Goal: Task Accomplishment & Management: Use online tool/utility

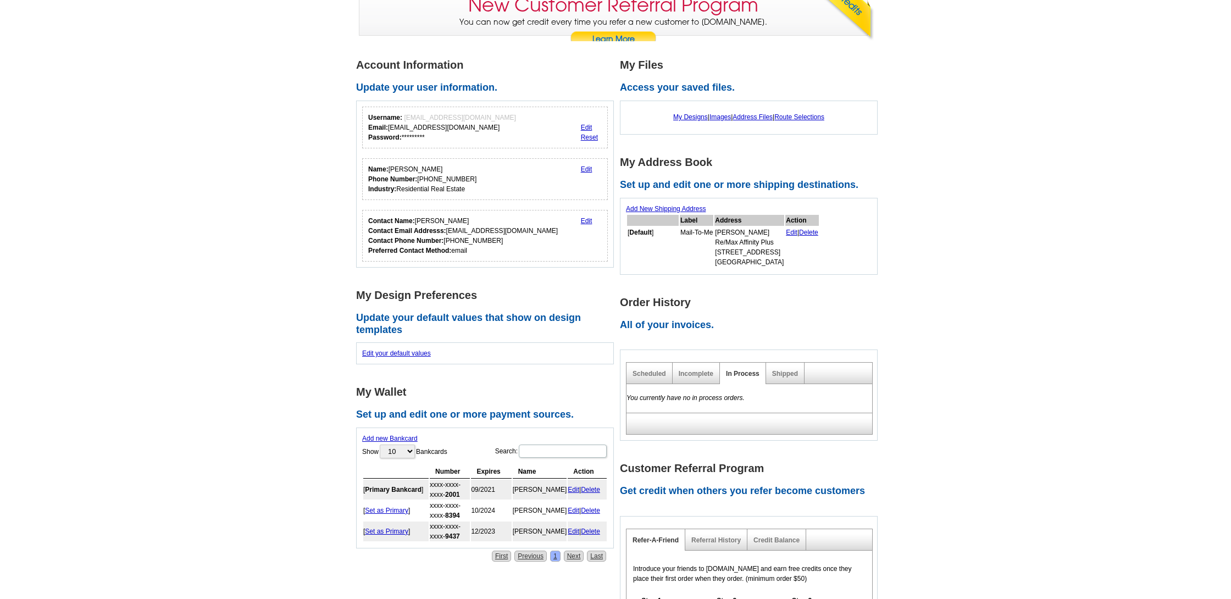
scroll to position [81, 0]
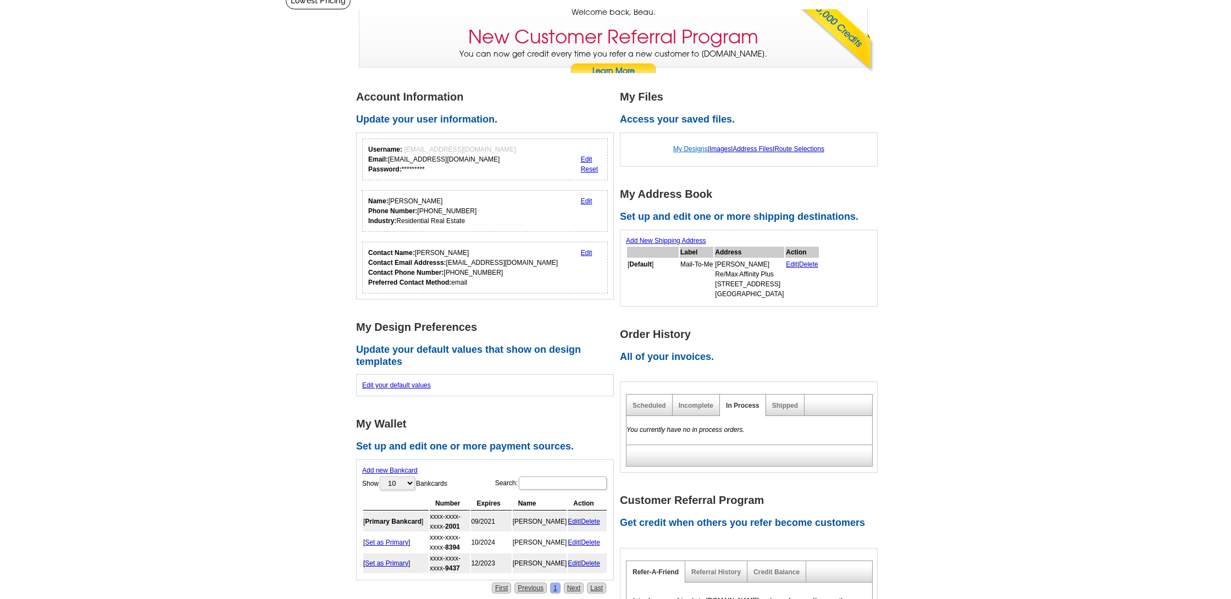
click at [692, 148] on link "My Designs" at bounding box center [690, 149] width 35 height 8
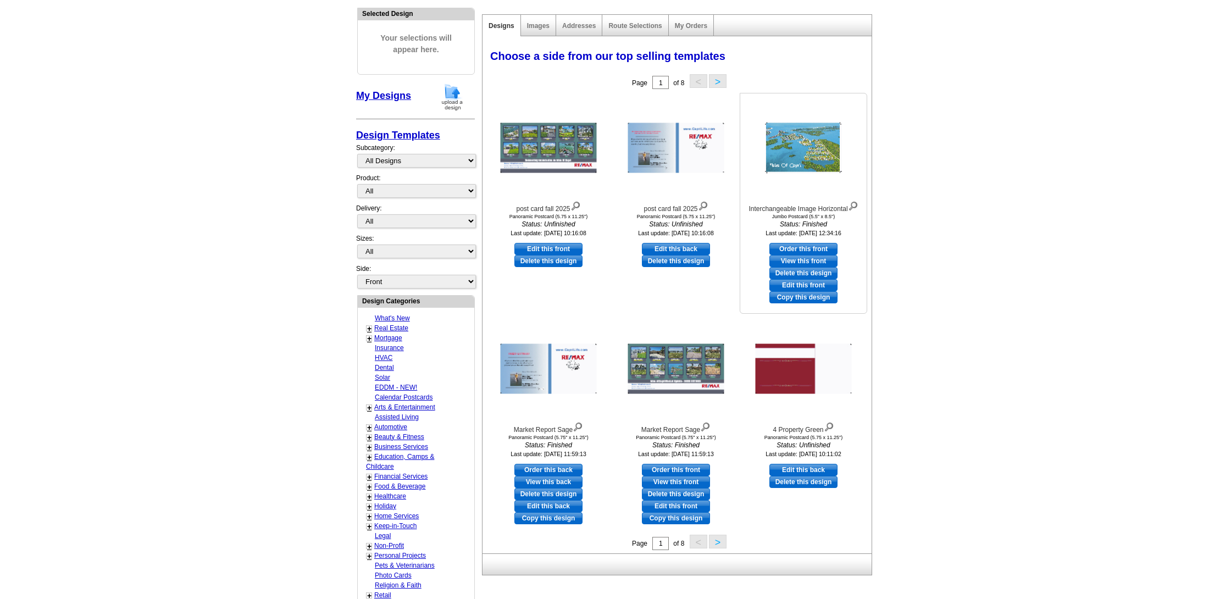
scroll to position [120, 0]
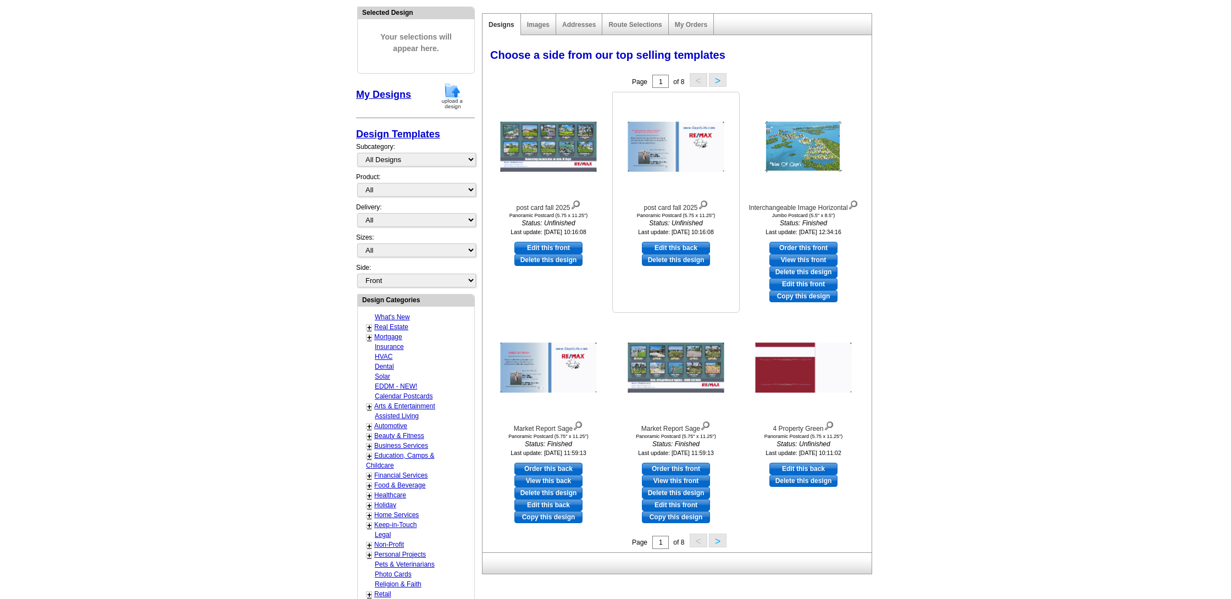
click at [690, 243] on link "Edit this back" at bounding box center [676, 248] width 68 height 12
select select "3"
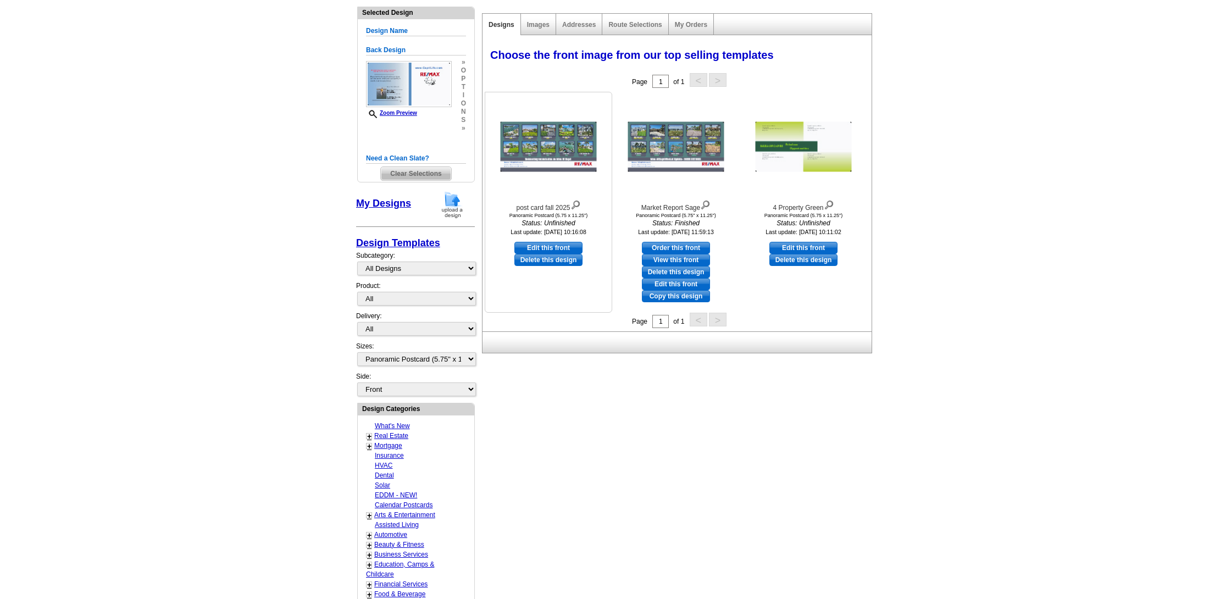
click at [569, 246] on link "Edit this front" at bounding box center [548, 248] width 68 height 12
select select "back"
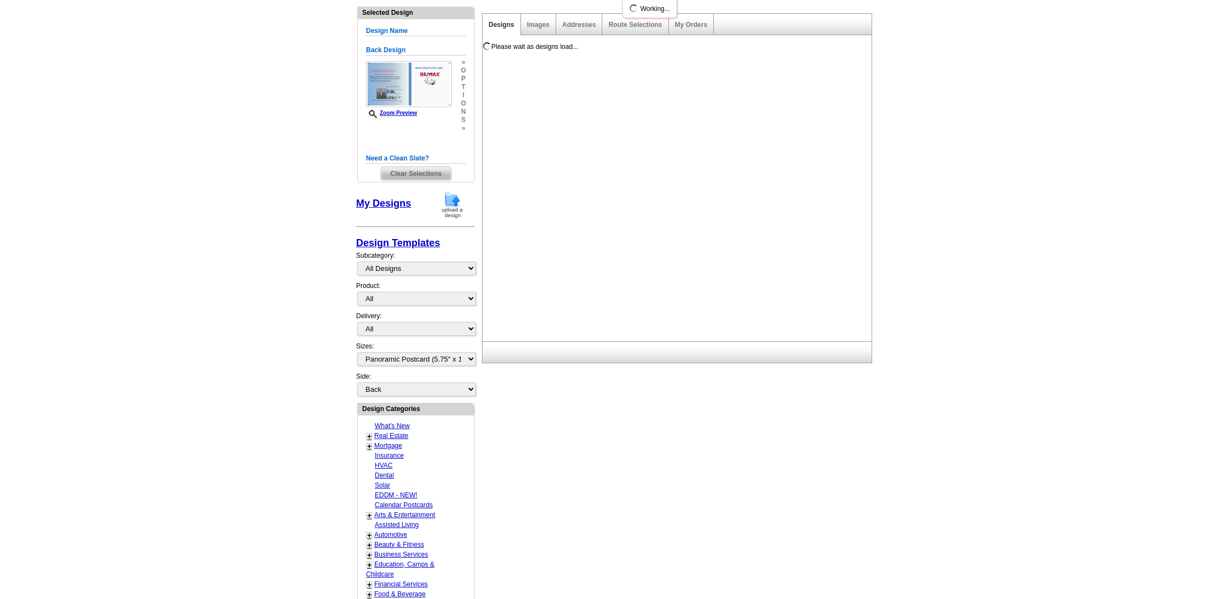
scroll to position [0, 0]
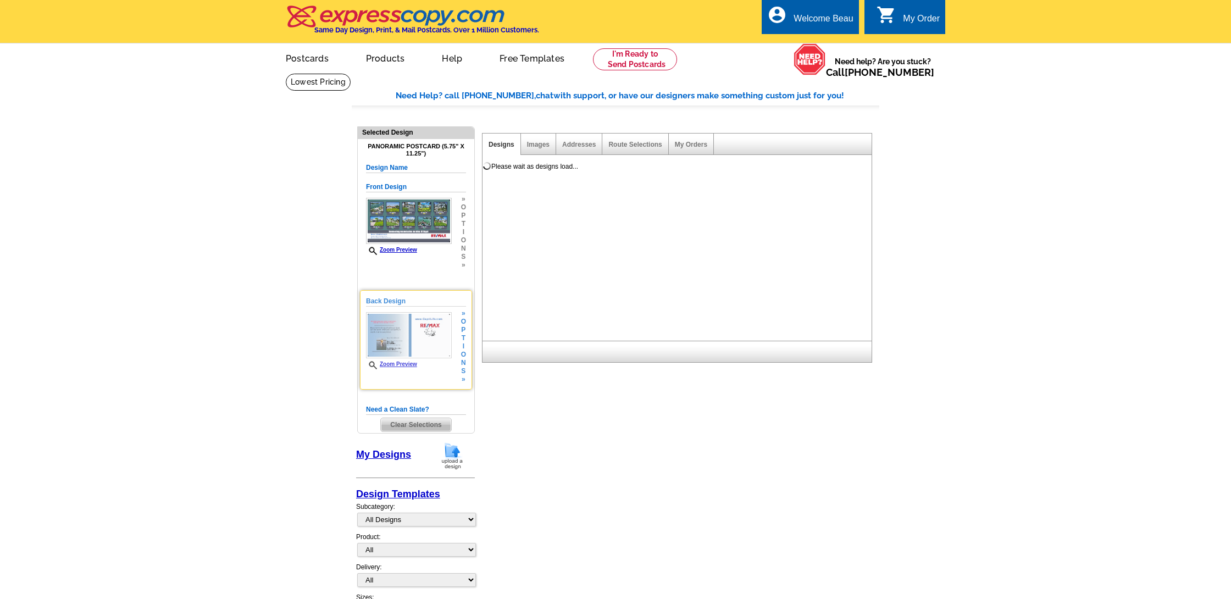
click at [437, 374] on div "Back Design Zoom Preview » o p t i o n s »" at bounding box center [416, 339] width 100 height 87
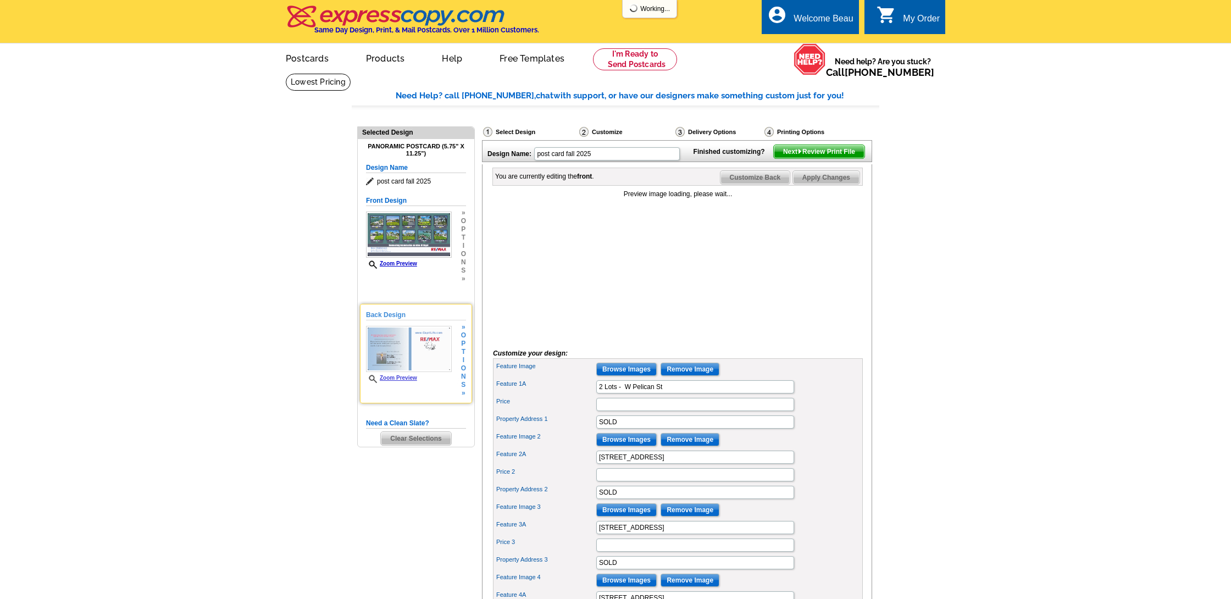
click at [438, 376] on span "Zoom Preview" at bounding box center [409, 379] width 86 height 8
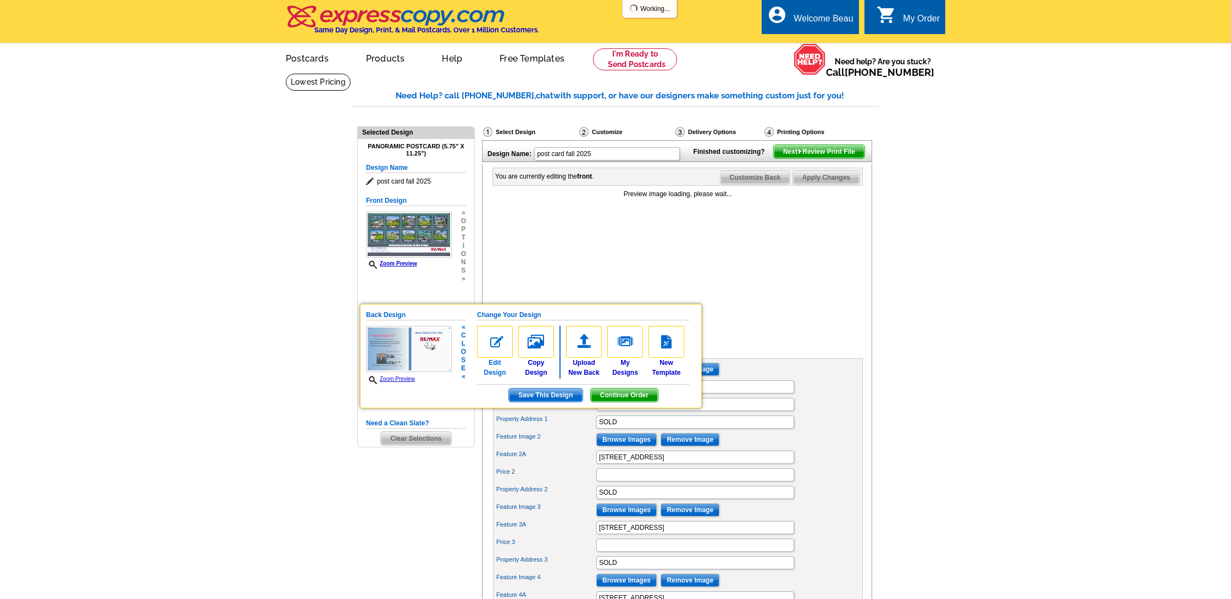
click at [493, 343] on img at bounding box center [495, 342] width 36 height 32
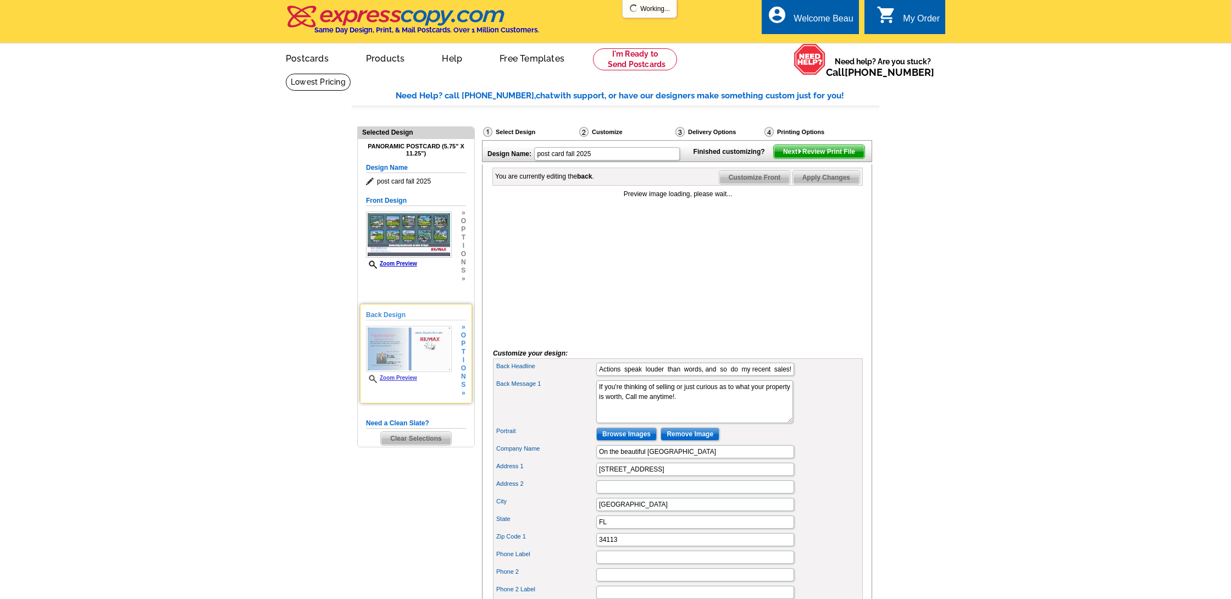
click at [408, 376] on link "Zoom Preview" at bounding box center [391, 378] width 51 height 6
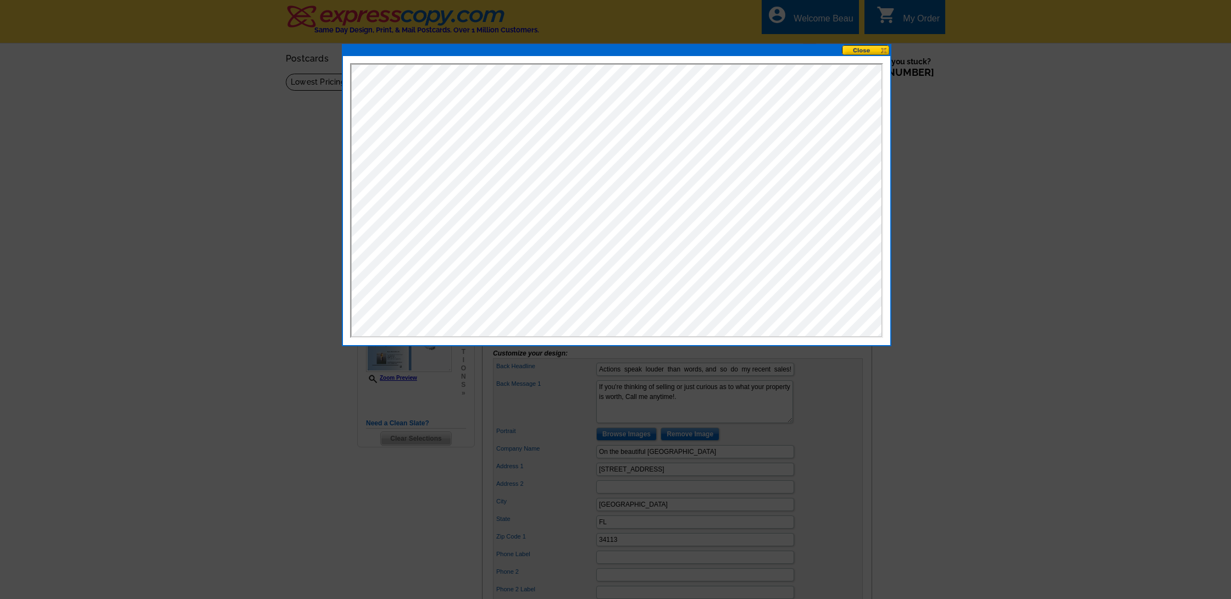
click at [882, 52] on button at bounding box center [866, 50] width 48 height 10
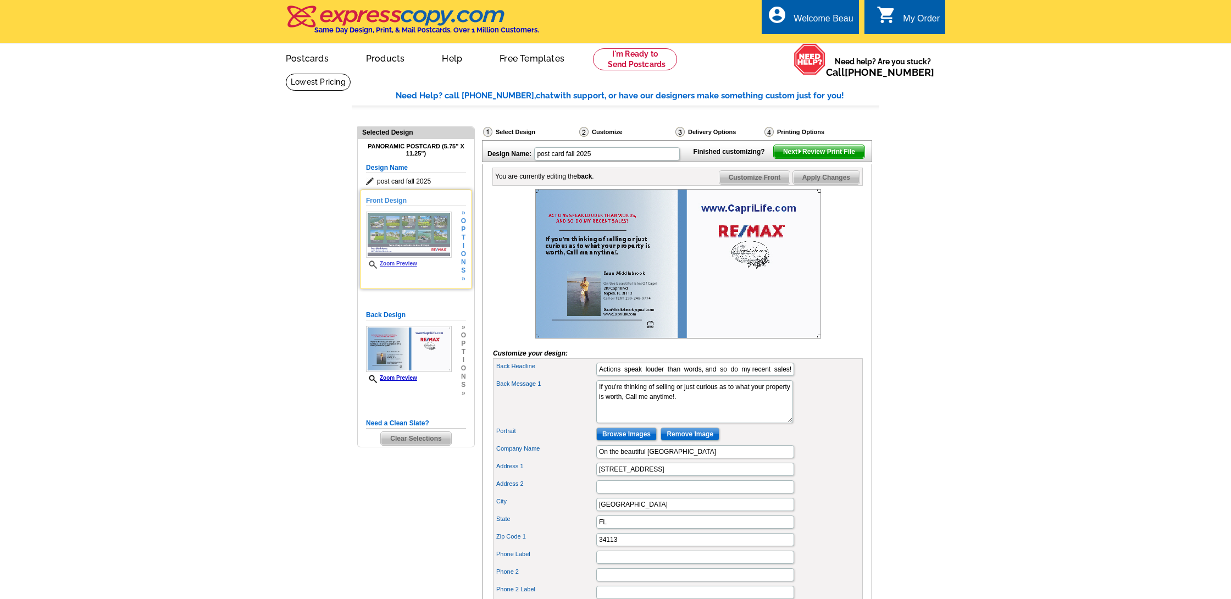
click at [431, 263] on span "Zoom Preview" at bounding box center [409, 265] width 86 height 8
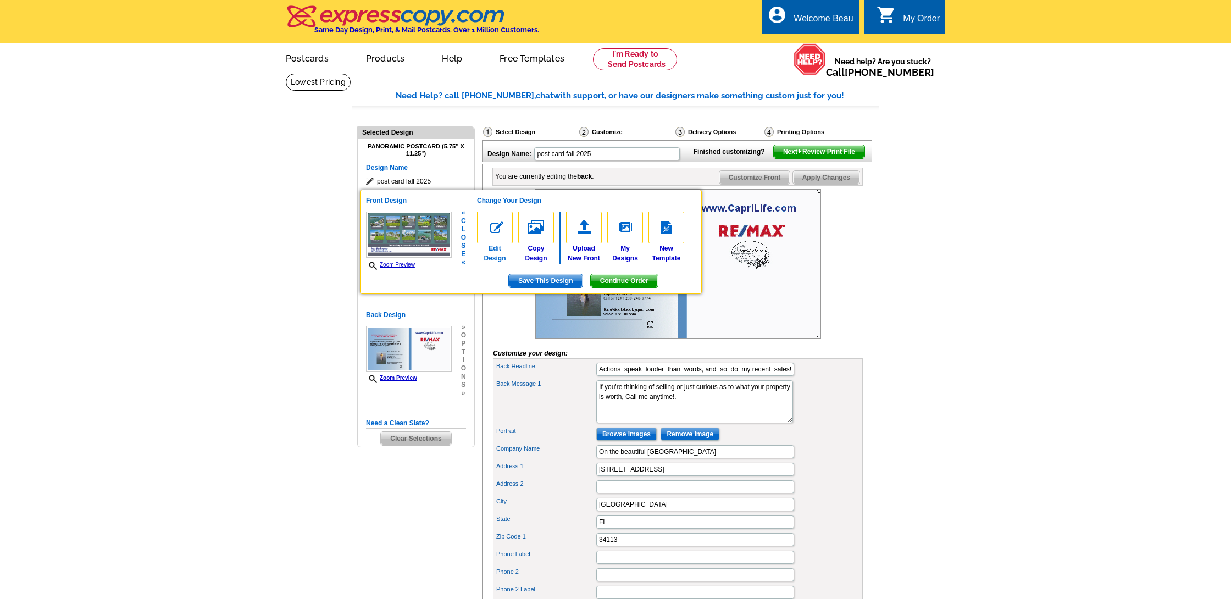
click at [499, 228] on img at bounding box center [495, 228] width 36 height 32
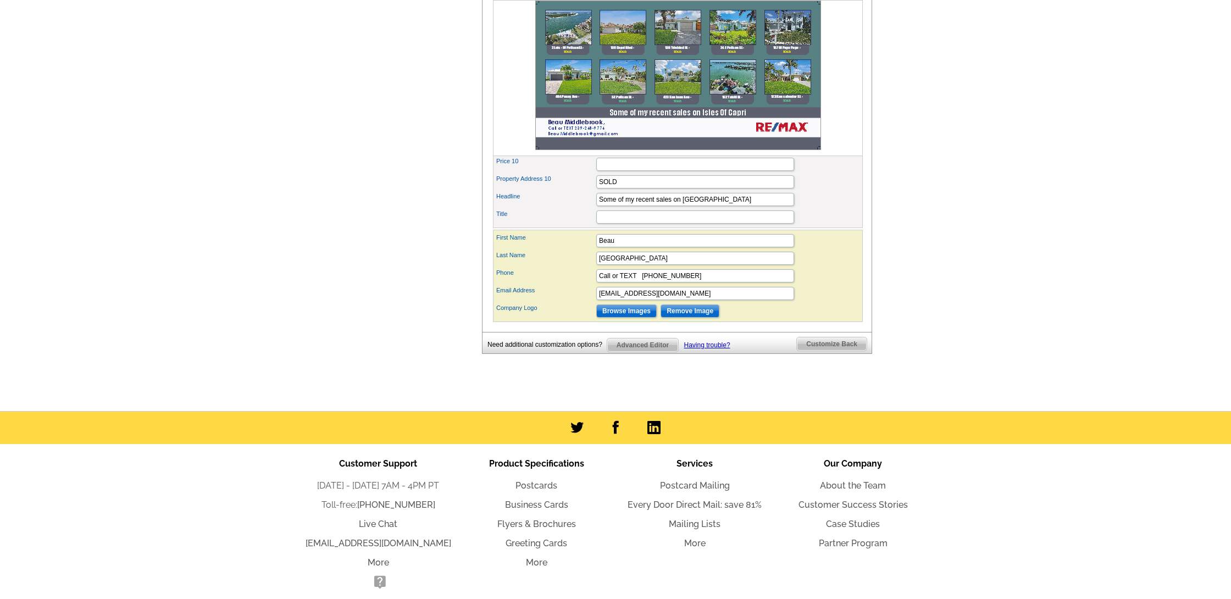
scroll to position [879, 0]
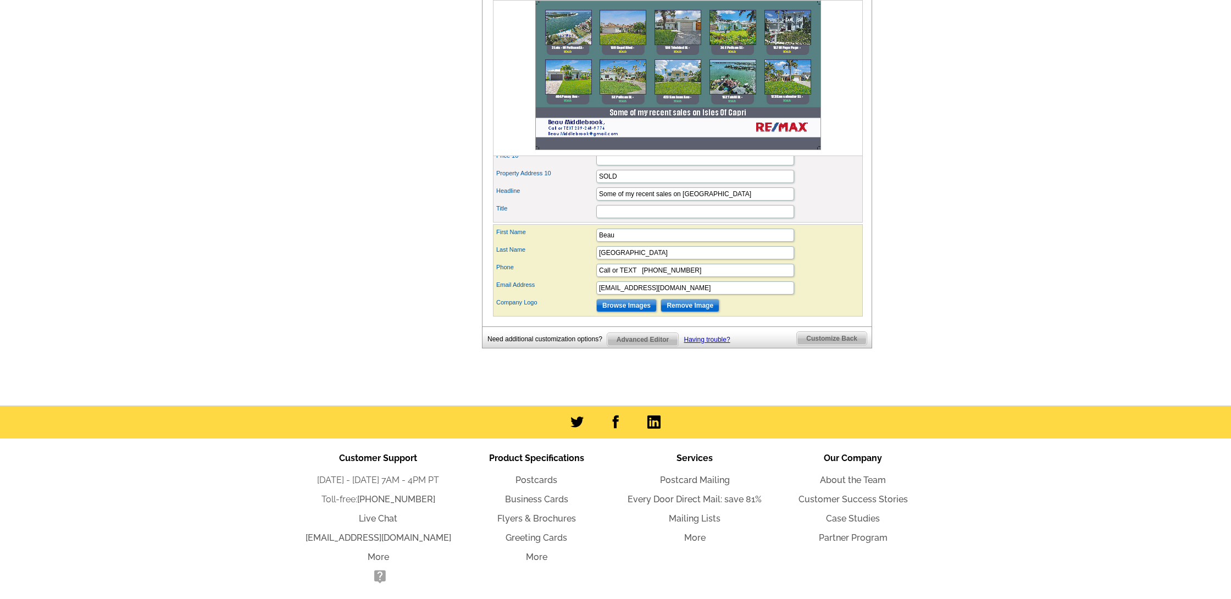
click at [659, 346] on span "Advanced Editor" at bounding box center [642, 339] width 71 height 13
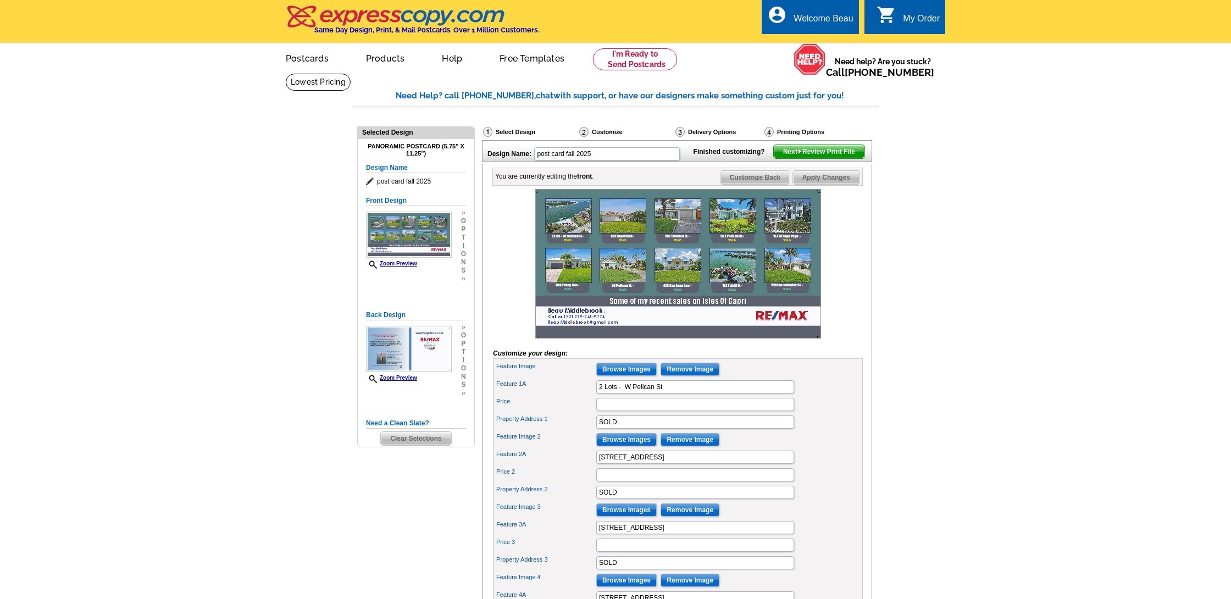
scroll to position [1, 0]
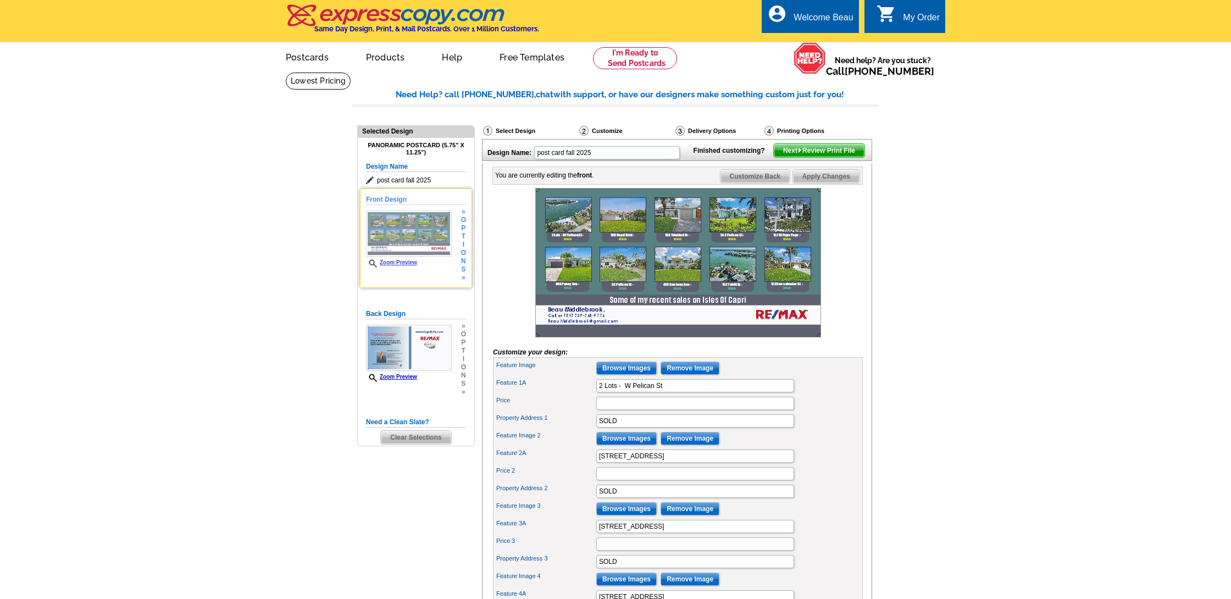
click at [428, 237] on img at bounding box center [409, 233] width 86 height 46
click at [409, 264] on link "Zoom Preview" at bounding box center [391, 262] width 51 height 6
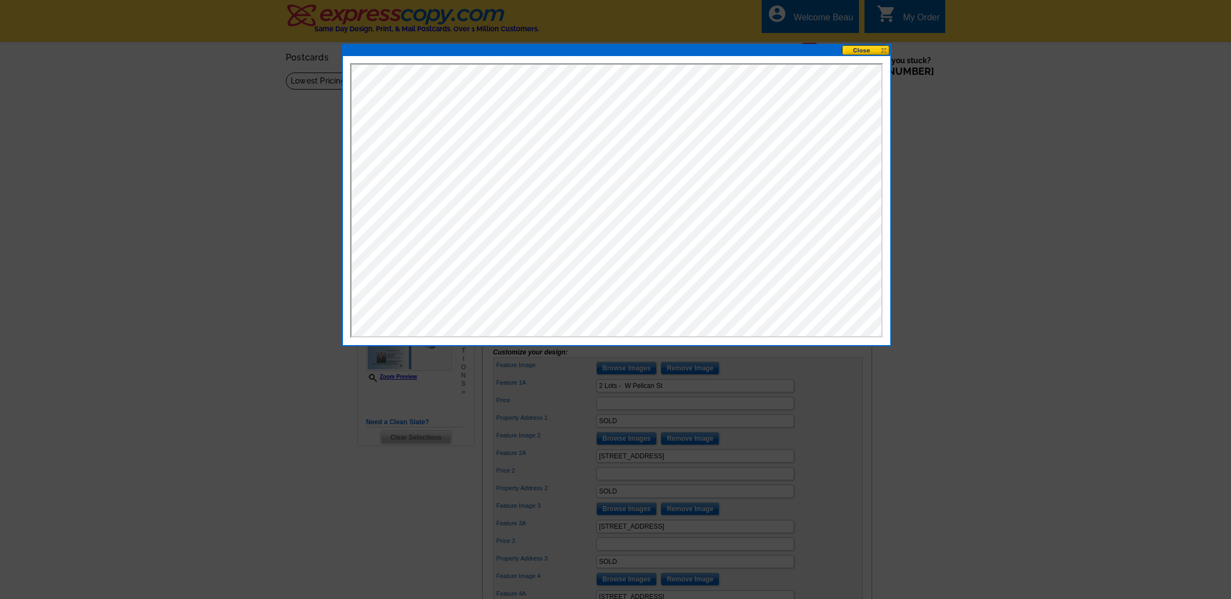
scroll to position [0, 0]
click at [883, 49] on button at bounding box center [866, 50] width 48 height 10
